Goal: Task Accomplishment & Management: Use online tool/utility

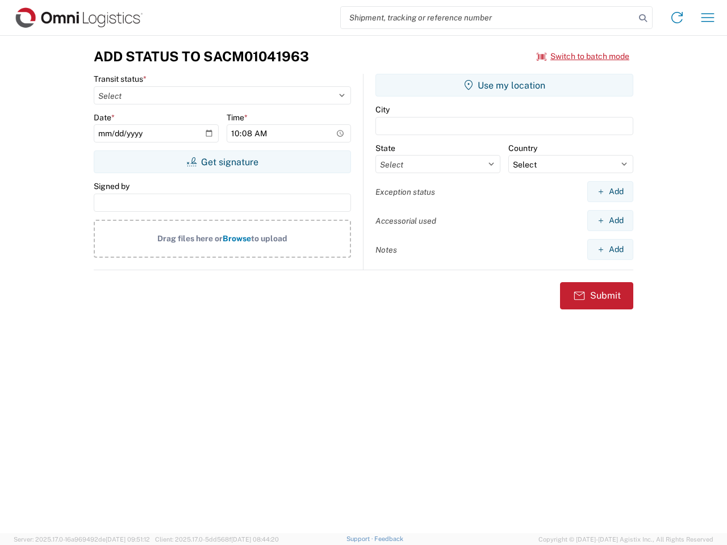
click at [488, 18] on input "search" at bounding box center [488, 18] width 294 height 22
click at [643, 18] on icon at bounding box center [643, 18] width 16 height 16
click at [677, 18] on icon at bounding box center [677, 18] width 18 height 18
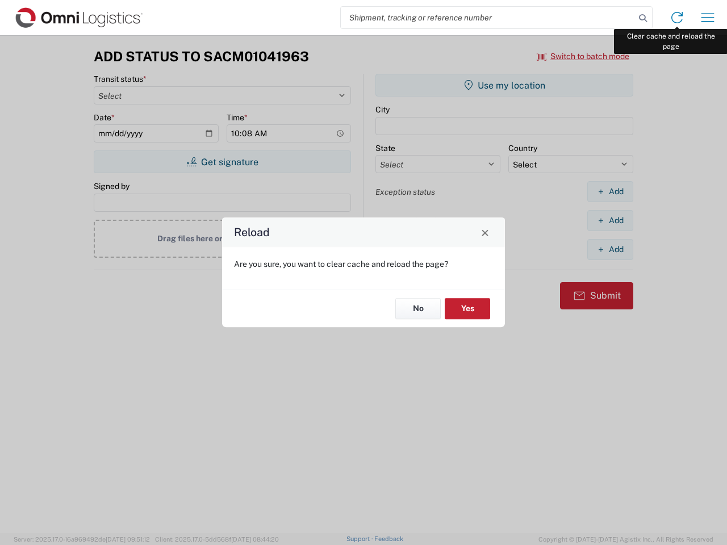
click at [707, 18] on div "Reload Are you sure, you want to clear cache and reload the page? No Yes" at bounding box center [363, 272] width 727 height 545
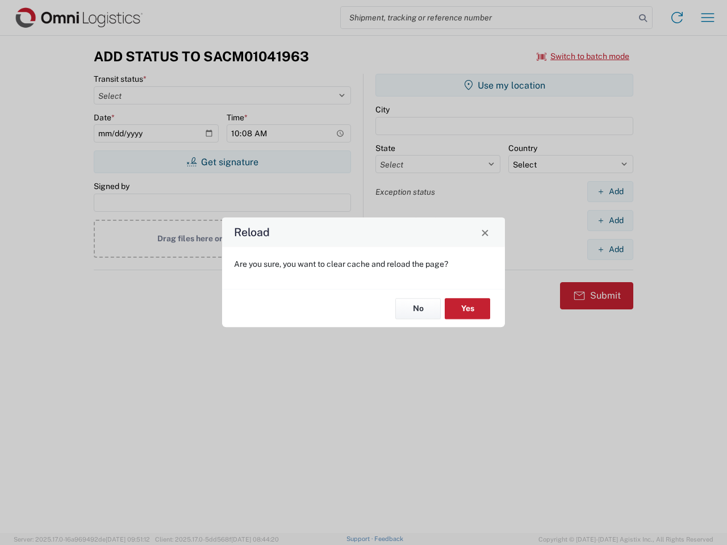
click at [583, 56] on div "Reload Are you sure, you want to clear cache and reload the page? No Yes" at bounding box center [363, 272] width 727 height 545
click at [222, 162] on div "Reload Are you sure, you want to clear cache and reload the page? No Yes" at bounding box center [363, 272] width 727 height 545
click at [504, 85] on div "Reload Are you sure, you want to clear cache and reload the page? No Yes" at bounding box center [363, 272] width 727 height 545
click at [610, 191] on div "Reload Are you sure, you want to clear cache and reload the page? No Yes" at bounding box center [363, 272] width 727 height 545
click at [610, 220] on div "Reload Are you sure, you want to clear cache and reload the page? No Yes" at bounding box center [363, 272] width 727 height 545
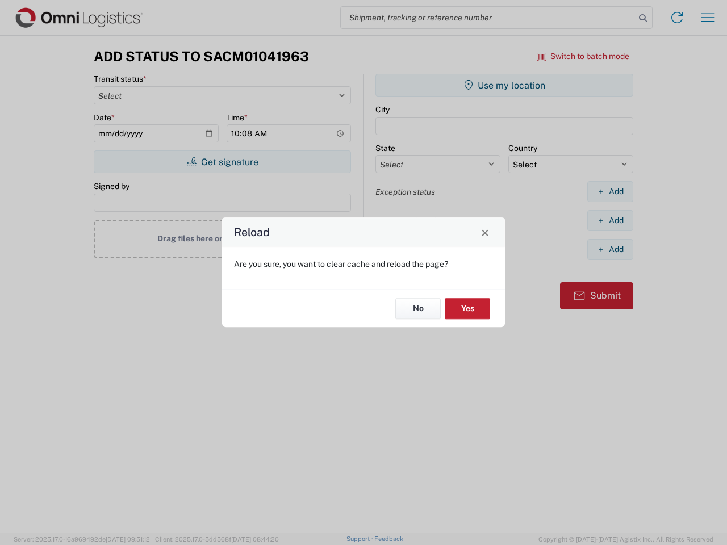
click at [610, 249] on div "Reload Are you sure, you want to clear cache and reload the page? No Yes" at bounding box center [363, 272] width 727 height 545
